Goal: Transaction & Acquisition: Purchase product/service

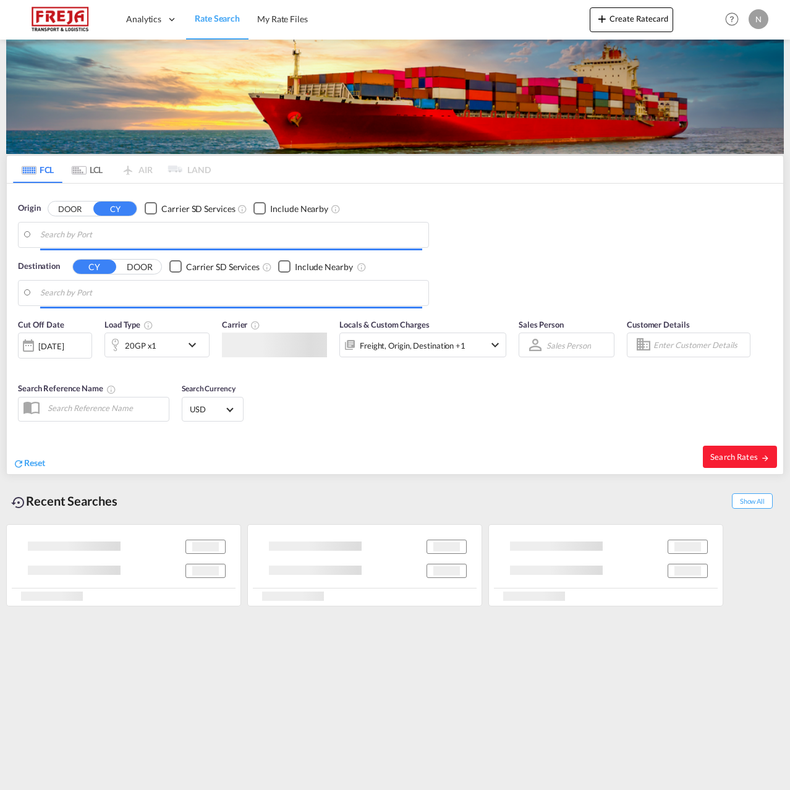
type input "[GEOGRAPHIC_DATA], DKFRC"
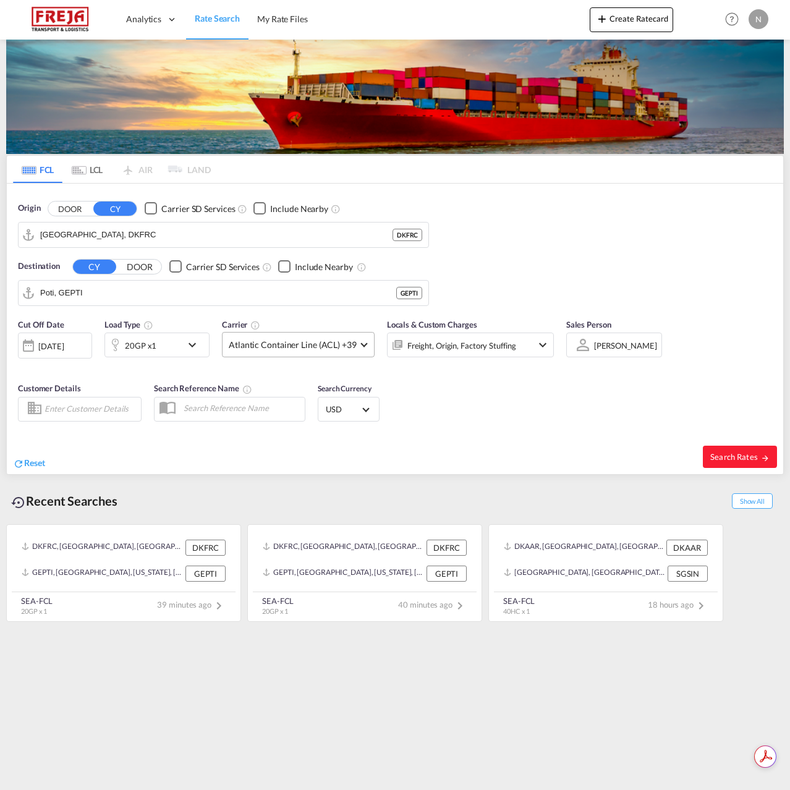
click at [320, 339] on span "Atlantic Container Line (ACL) +39" at bounding box center [293, 345] width 128 height 12
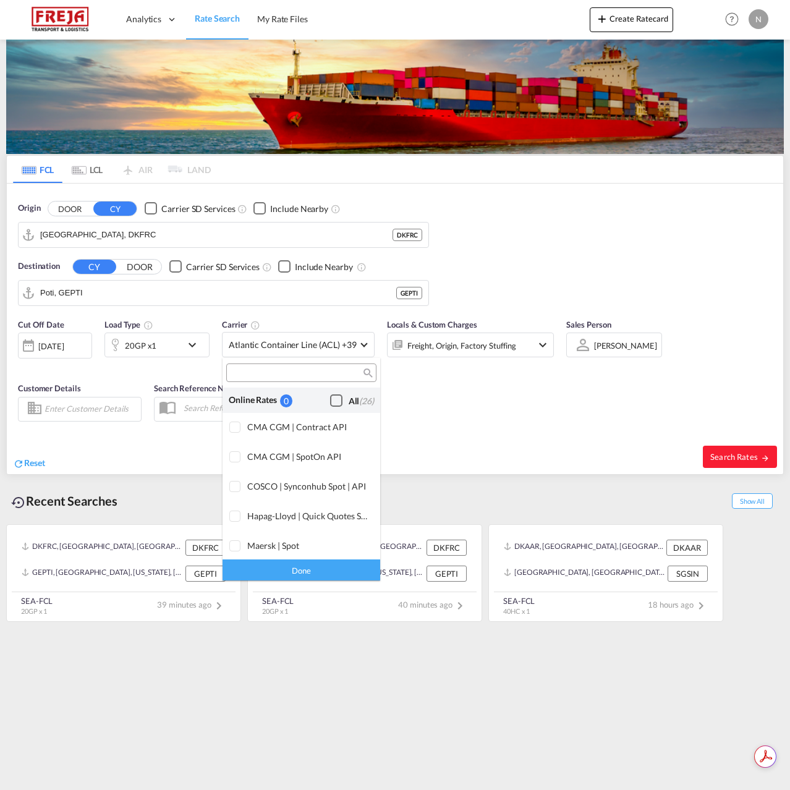
click at [349, 404] on div "All (26)" at bounding box center [361, 401] width 25 height 12
click at [309, 568] on div "Done" at bounding box center [302, 570] width 158 height 22
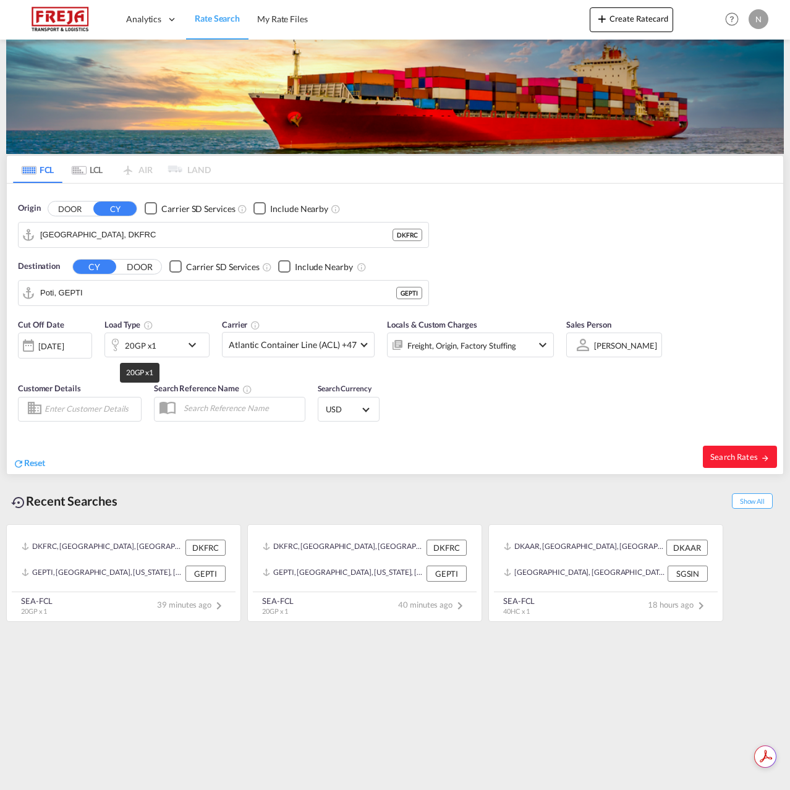
click at [150, 345] on div "20GP x1" at bounding box center [141, 345] width 32 height 17
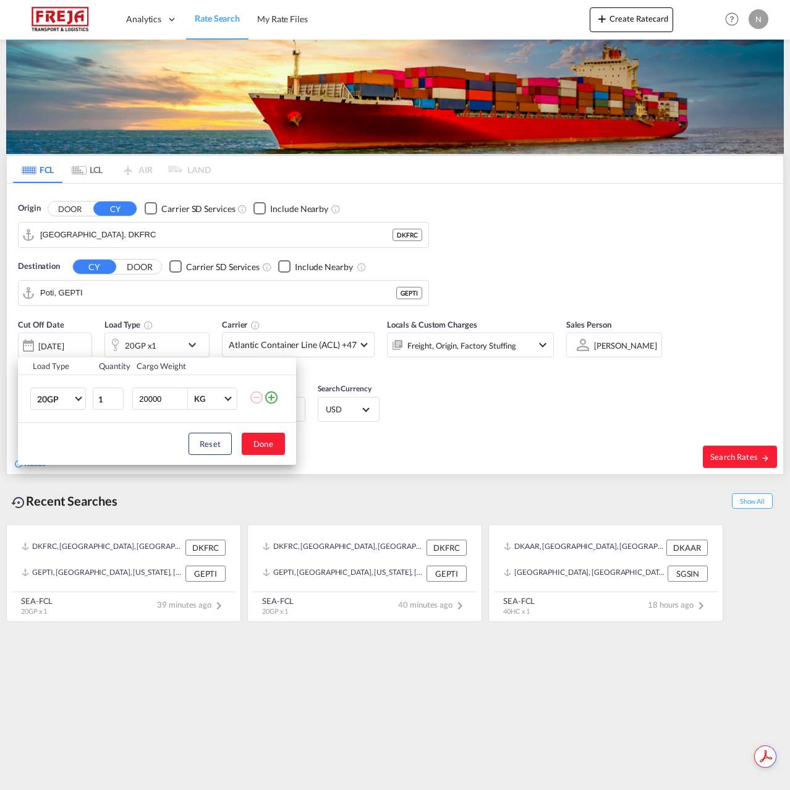
click at [271, 401] on md-icon "icon-plus-circle-outline" at bounding box center [271, 397] width 15 height 15
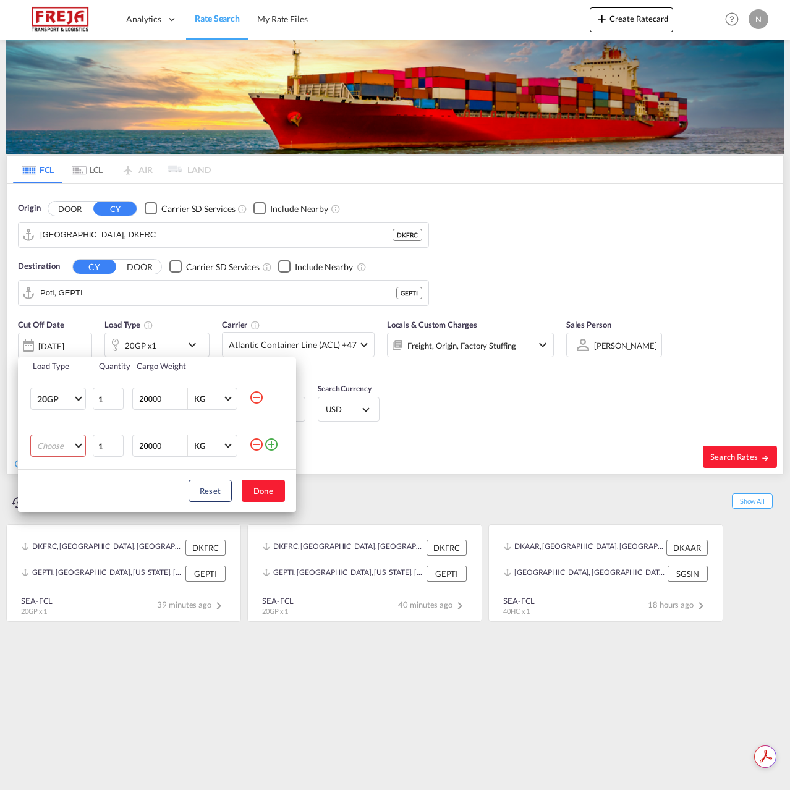
click at [64, 456] on md-select "Choose 20GP 40GP 40HC 45HC 20RE 40RE 40HR 20OT 40OT 20FR 40FR 40NR 20NR 45S 20T…" at bounding box center [58, 446] width 56 height 22
click at [66, 506] on md-option "40HC" at bounding box center [69, 506] width 84 height 30
click at [265, 493] on button "Done" at bounding box center [263, 491] width 43 height 22
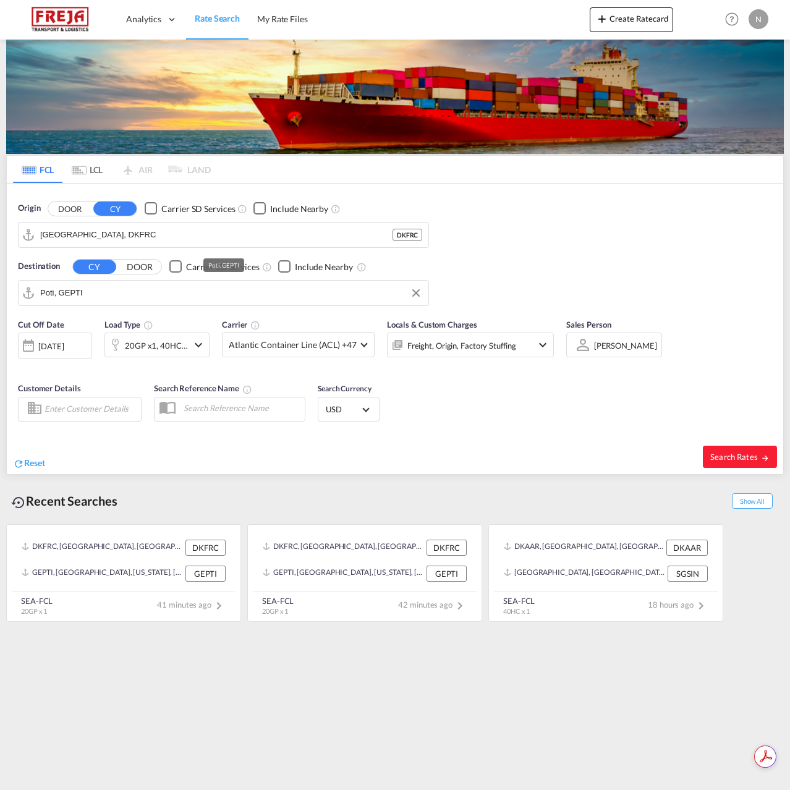
click at [129, 289] on input "Poti, GEPTI" at bounding box center [231, 293] width 382 height 19
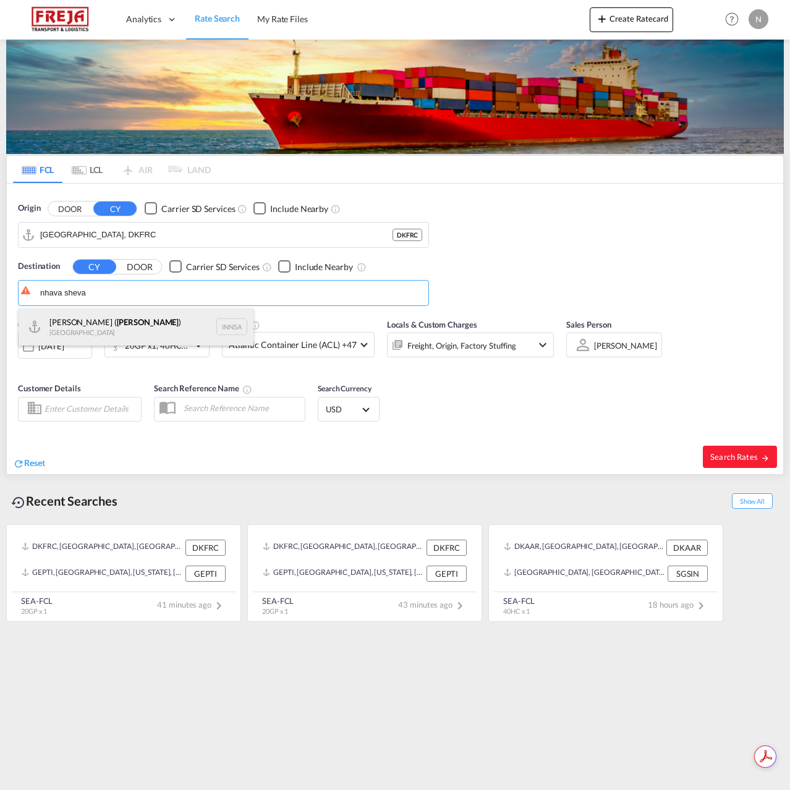
click at [123, 320] on div "[PERSON_NAME] ( [GEOGRAPHIC_DATA] ) [GEOGRAPHIC_DATA] [GEOGRAPHIC_DATA]" at bounding box center [136, 326] width 235 height 37
type input "[PERSON_NAME] ([PERSON_NAME]), [GEOGRAPHIC_DATA]"
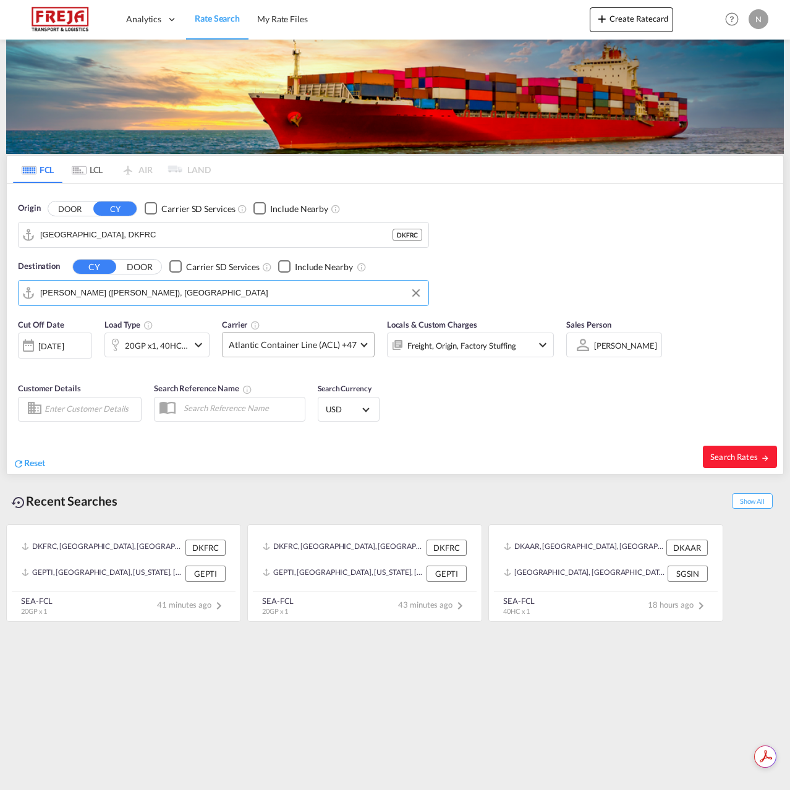
click at [284, 343] on span "Atlantic Container Line (ACL) +47" at bounding box center [293, 345] width 128 height 12
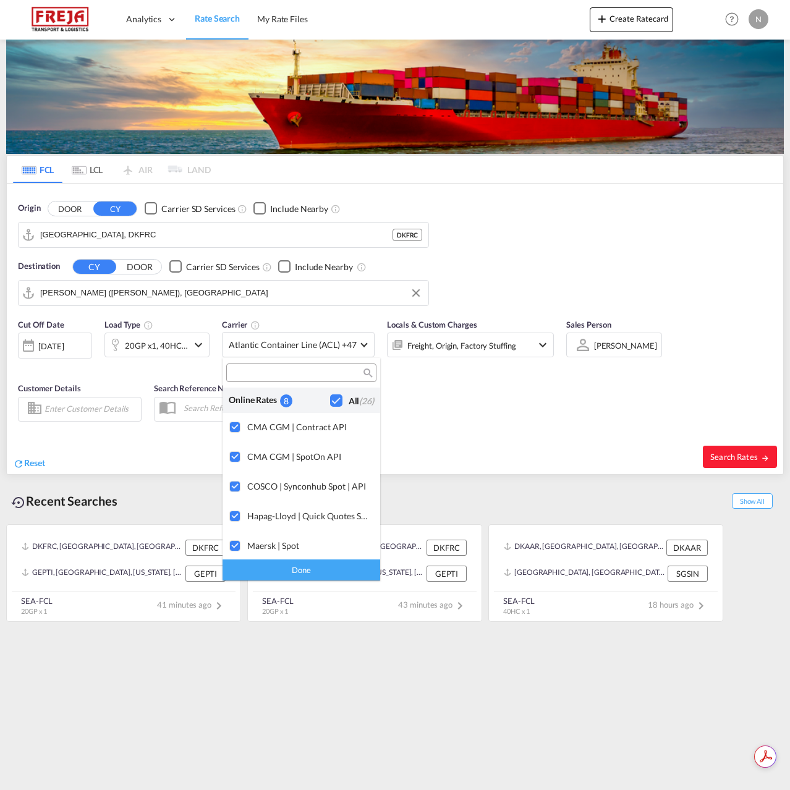
click at [517, 396] on md-backdrop at bounding box center [395, 395] width 790 height 790
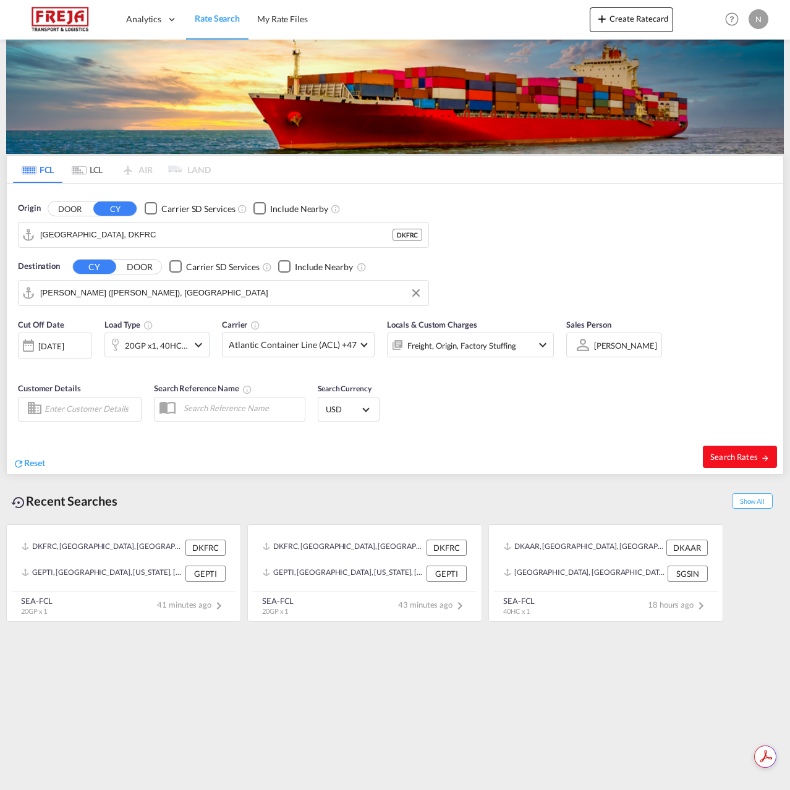
click at [739, 459] on span "Search Rates" at bounding box center [739, 457] width 59 height 10
type input "DKFRC to INNSA / [DATE]"
